Goal: Transaction & Acquisition: Purchase product/service

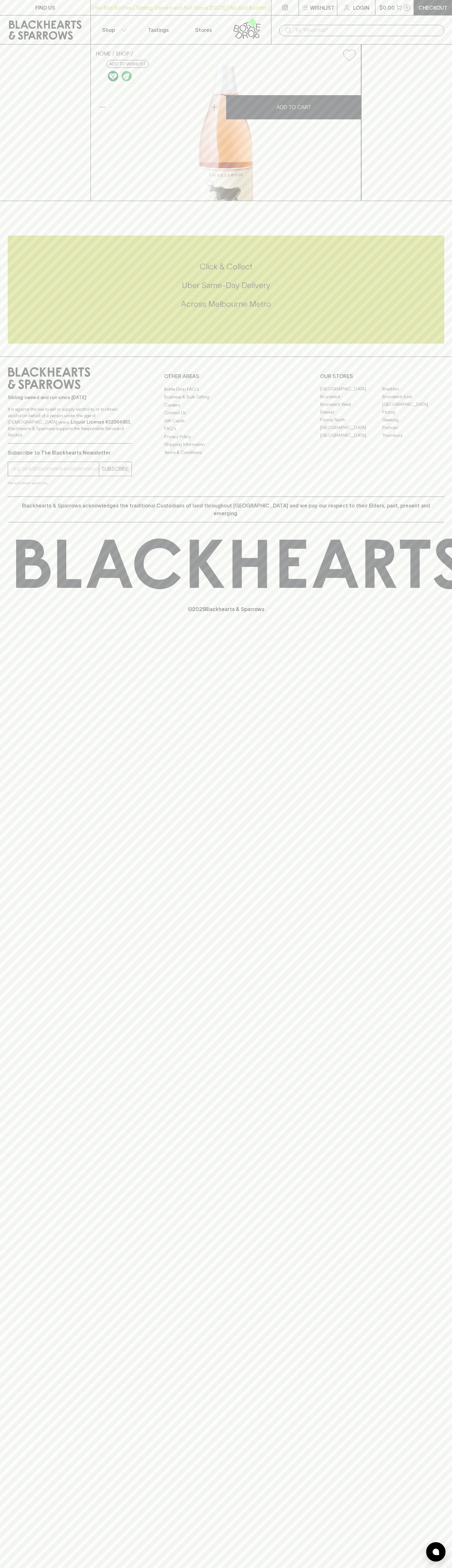
click at [115, 26] on p "Shop" at bounding box center [108, 30] width 13 height 8
click at [445, 648] on div at bounding box center [226, 784] width 452 height 1568
click at [321, 1567] on html "FIND US | No Bad Bottles | Sibling Owned and Run Since [DATE] | No Bad Bottles …" at bounding box center [226, 784] width 452 height 1568
click at [21, 1567] on html "FIND US | No Bad Bottles | Sibling Owned and Run Since [DATE] | No Bad Bottles …" at bounding box center [226, 784] width 452 height 1568
